Goal: Task Accomplishment & Management: Complete application form

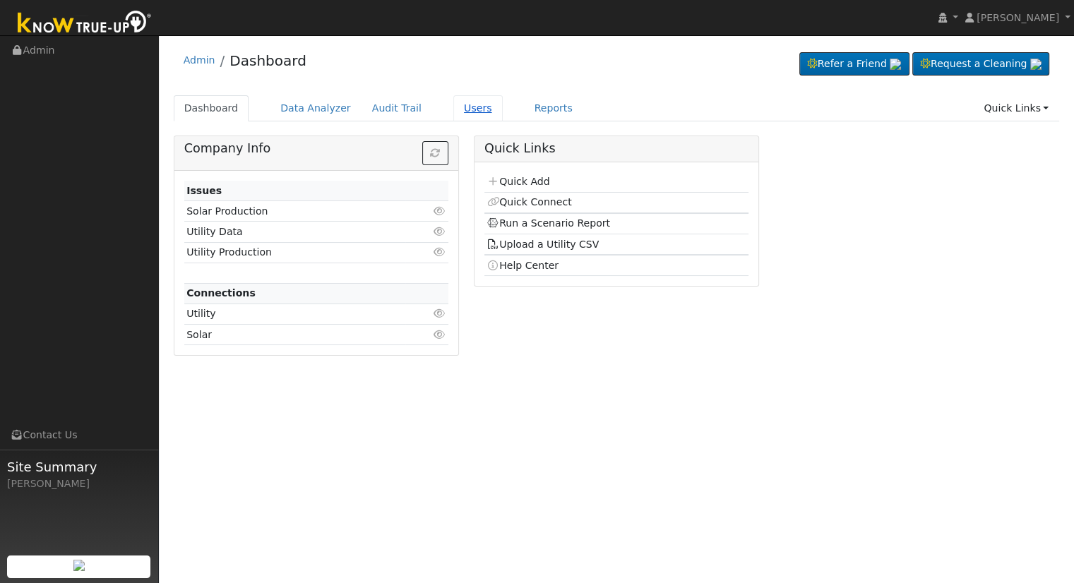
click at [457, 105] on link "Users" at bounding box center [477, 108] width 49 height 26
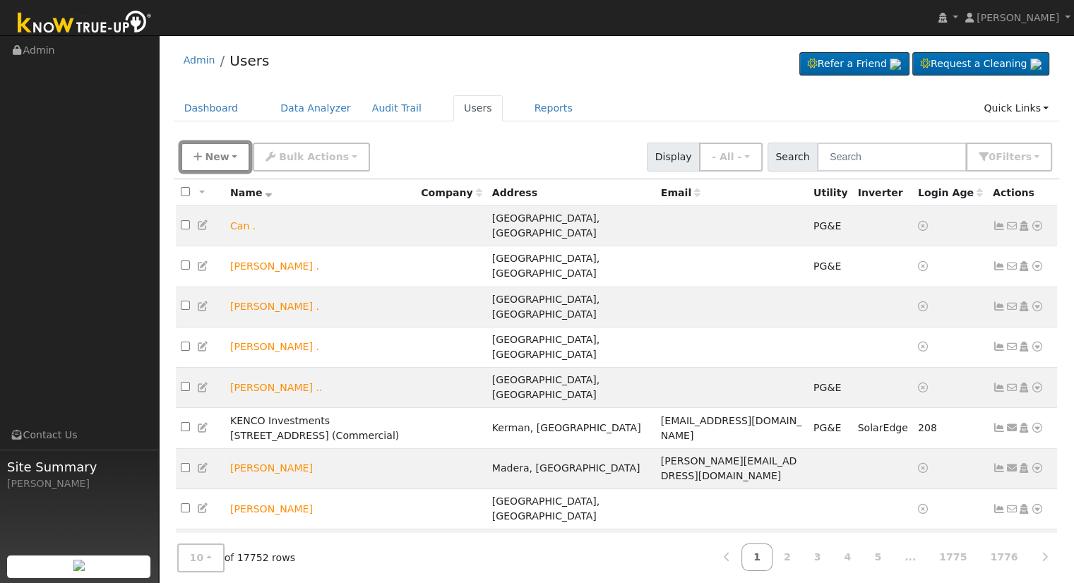
click at [222, 151] on span "New" at bounding box center [217, 156] width 24 height 11
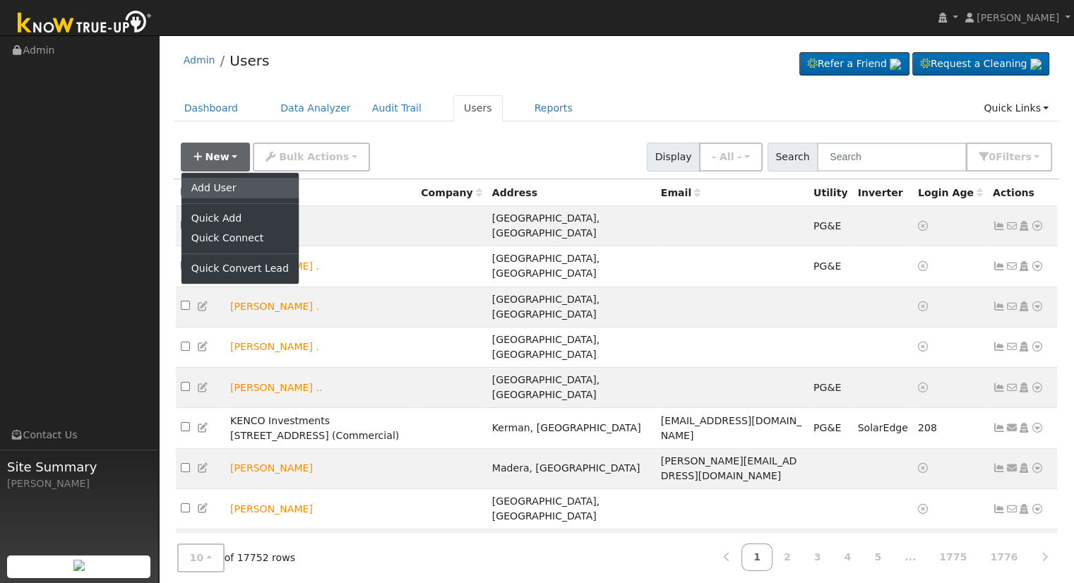
click at [232, 179] on link "Add User" at bounding box center [239, 188] width 117 height 20
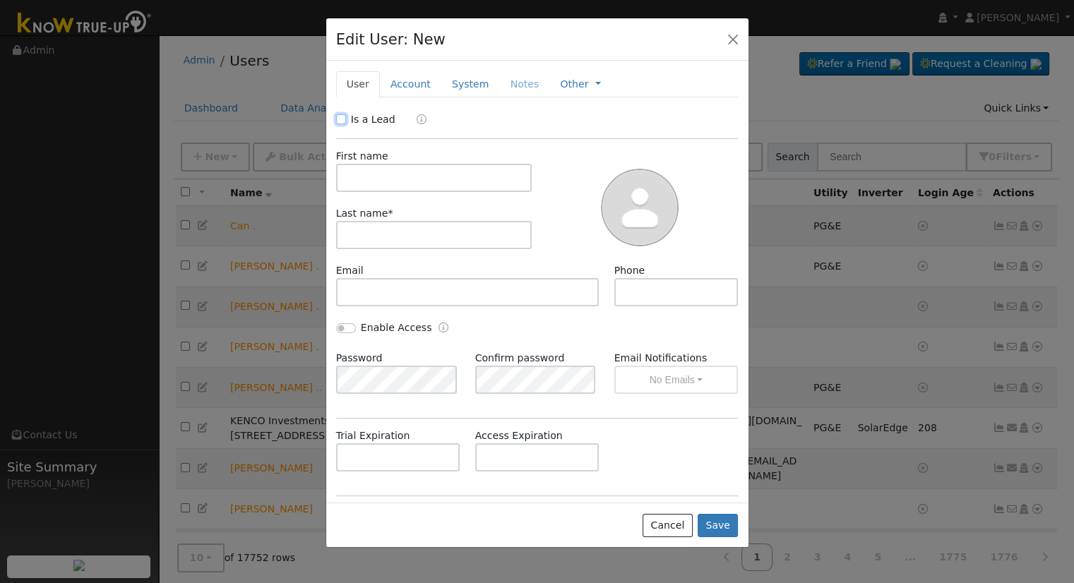
click at [340, 114] on input "Is a Lead" at bounding box center [341, 119] width 10 height 10
checkbox input "true"
click at [465, 177] on input "text" at bounding box center [434, 178] width 196 height 28
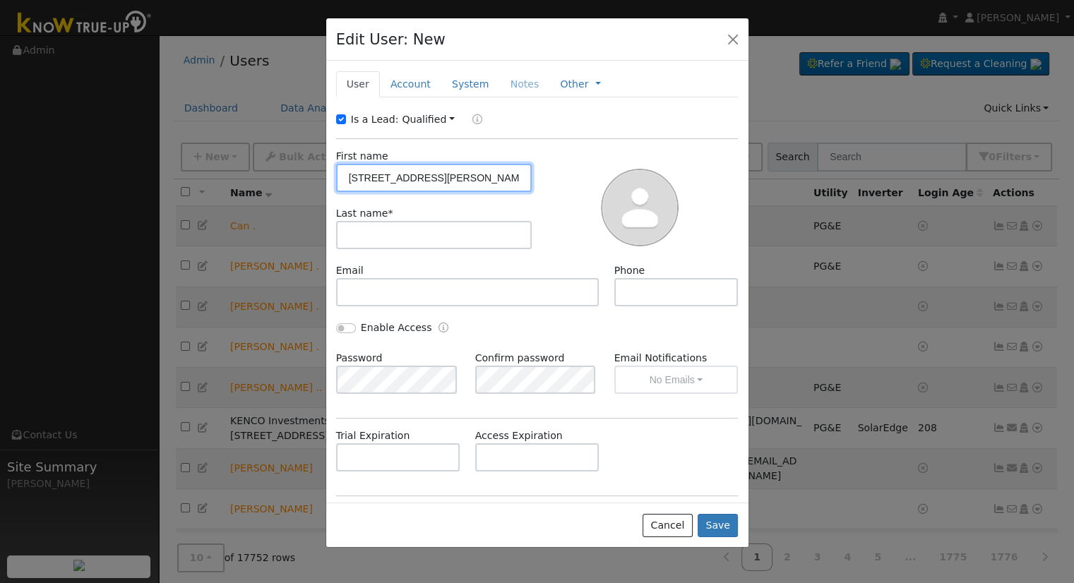
type input "301 Glen Oaks Dr"
type input "a"
type input "Jodi"
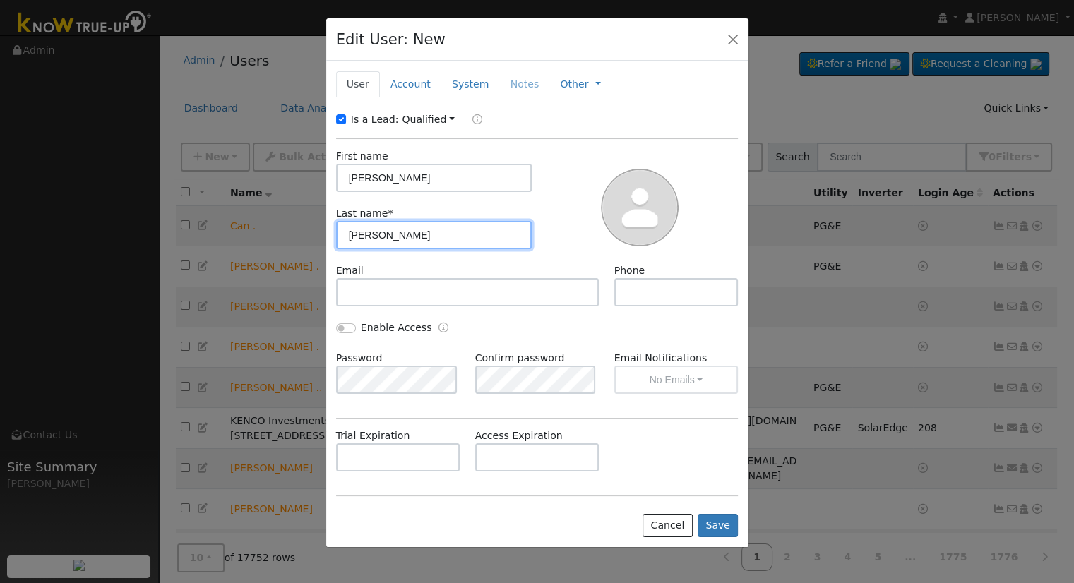
type input "Alexander"
click at [413, 80] on link "Account" at bounding box center [410, 84] width 61 height 26
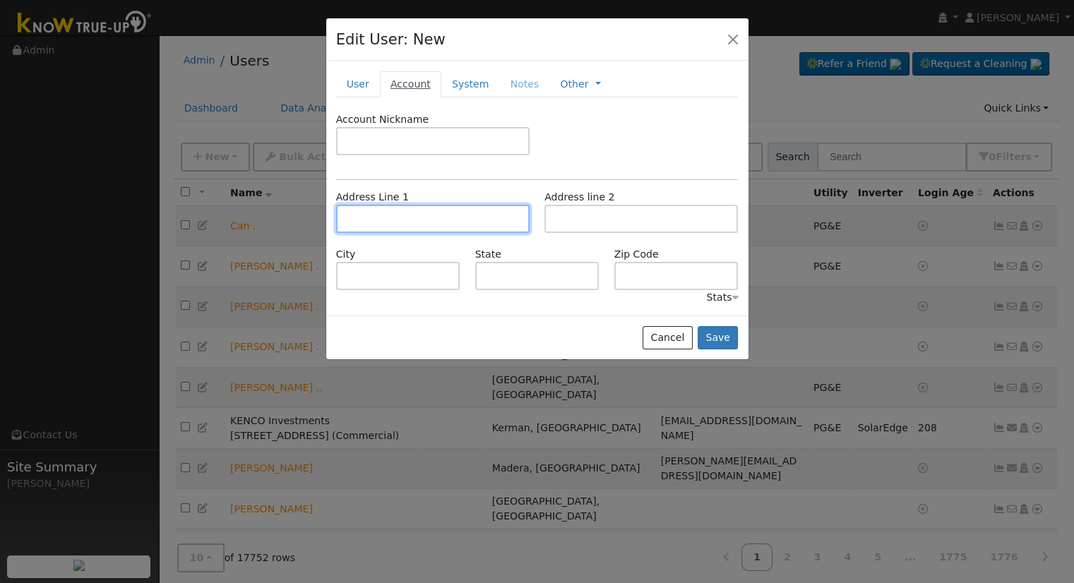
paste input "301 Glen Oaks Dr"
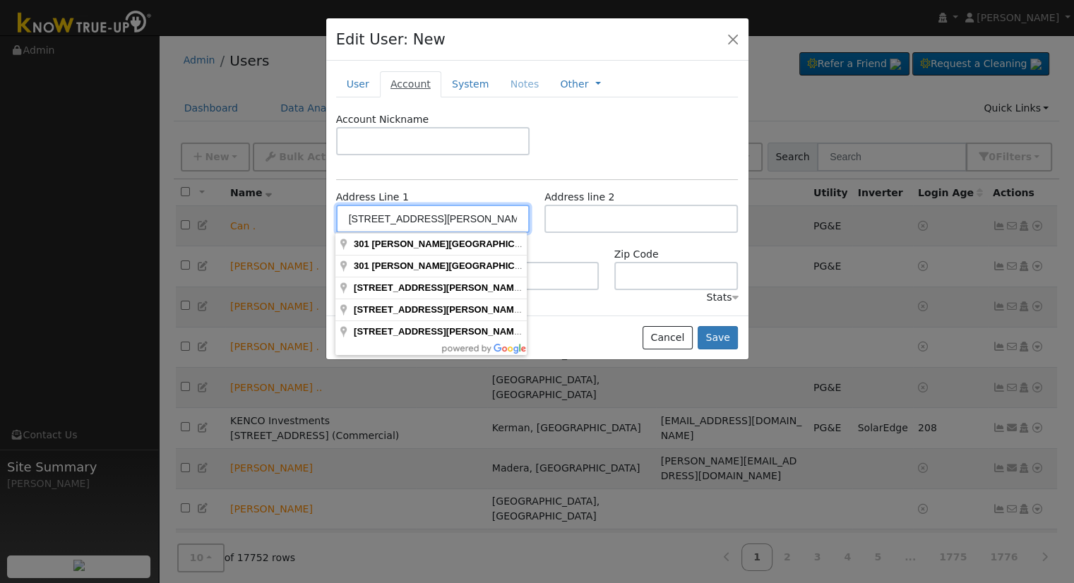
type input "301 Glen Oaks Dr"
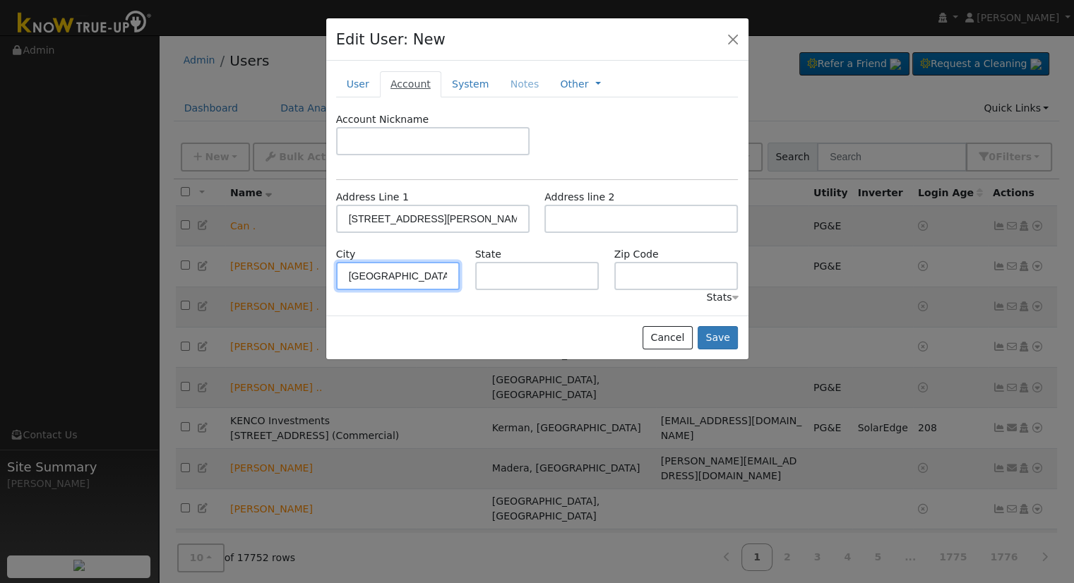
type input "Bakersfield"
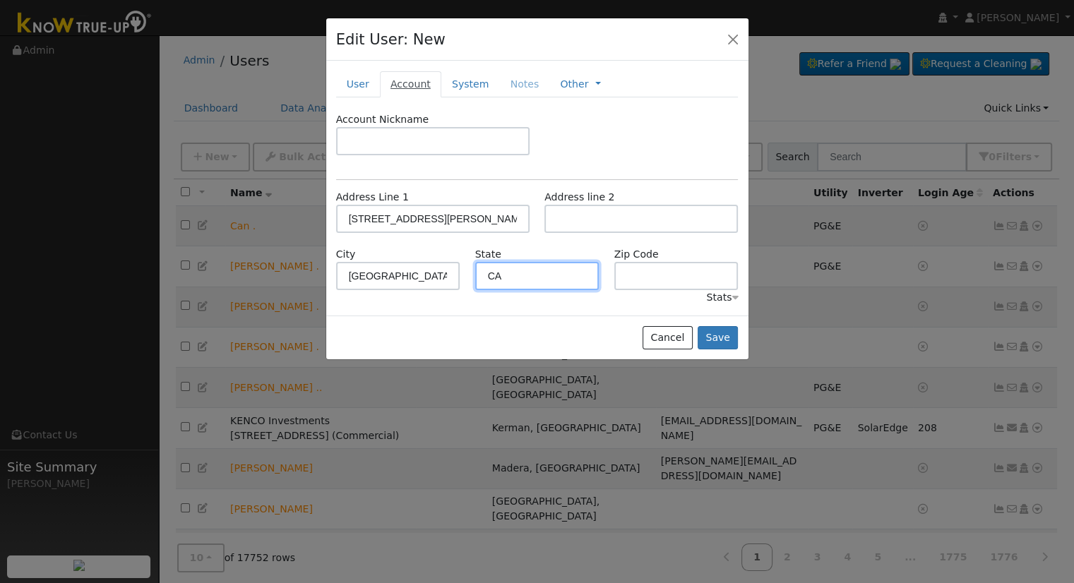
type input "CA"
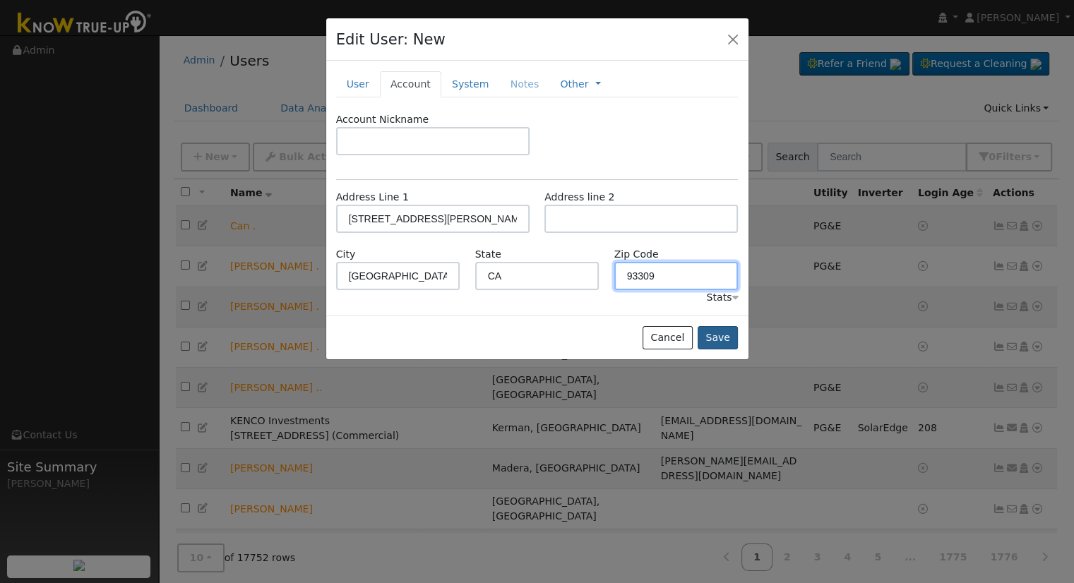
type input "93309"
click at [720, 343] on button "Save" at bounding box center [718, 338] width 41 height 24
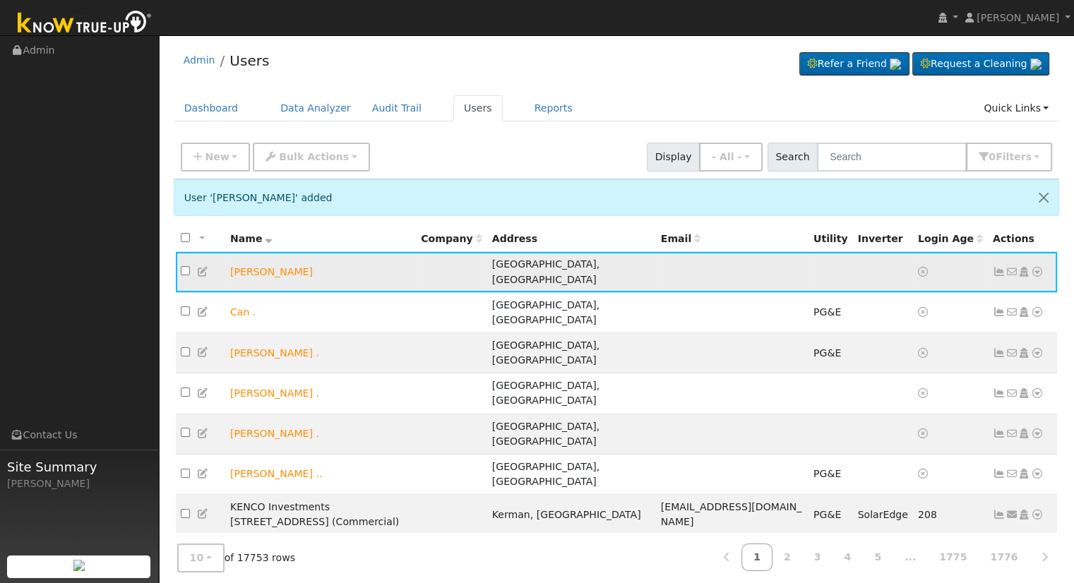
click at [1039, 267] on icon at bounding box center [1037, 272] width 13 height 10
